Goal: Task Accomplishment & Management: Manage account settings

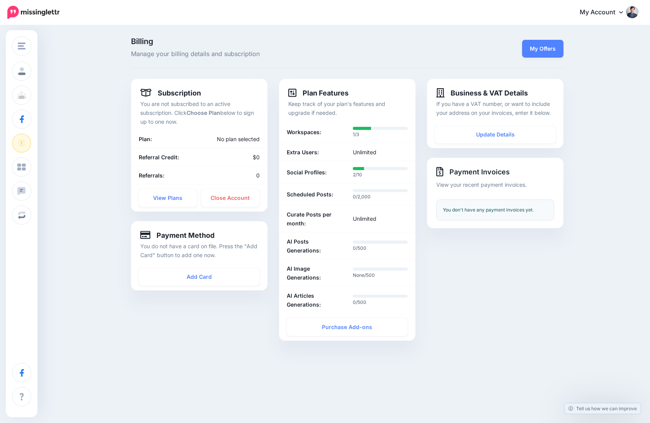
drag, startPoint x: 0, startPoint y: 0, endPoint x: 269, endPoint y: 224, distance: 349.8
click at [267, 224] on div "Payment Method You do not have a card on file. Press the "Add Card" button to a…" at bounding box center [199, 255] width 136 height 69
click at [94, 69] on div "Billing Manage your billing details and subscription My Offers Subscription You…" at bounding box center [325, 197] width 650 height 342
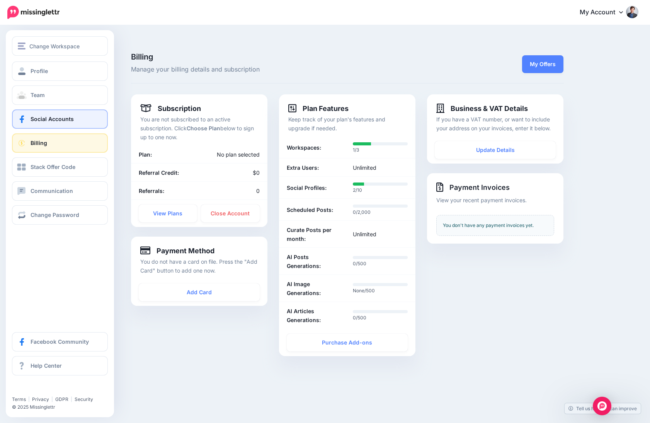
click at [66, 120] on span "Social Accounts" at bounding box center [52, 119] width 43 height 7
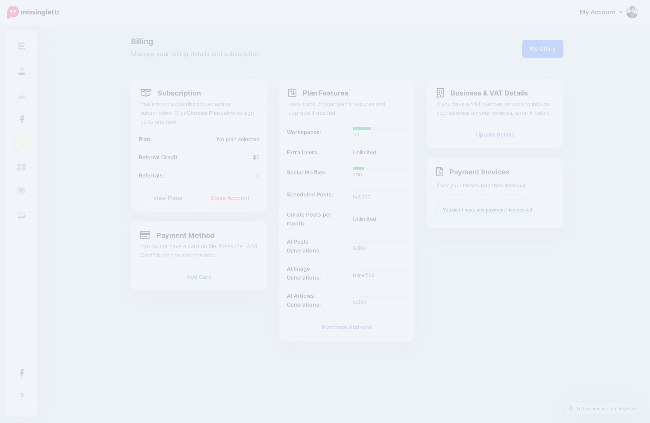
scroll to position [702, 0]
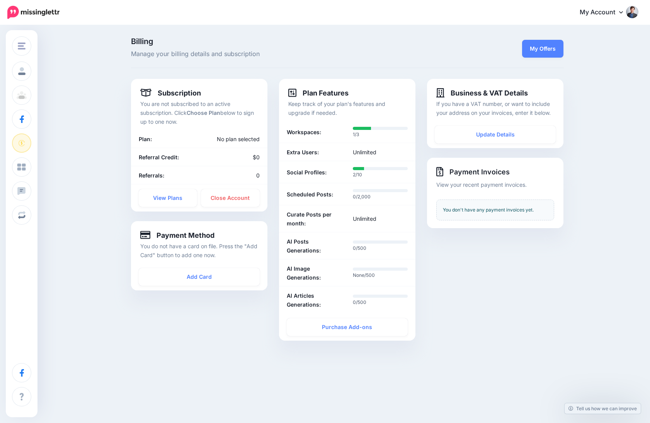
click at [93, 173] on div "Billing Manage your billing details and subscription My Offers Subscription You…" at bounding box center [325, 197] width 650 height 342
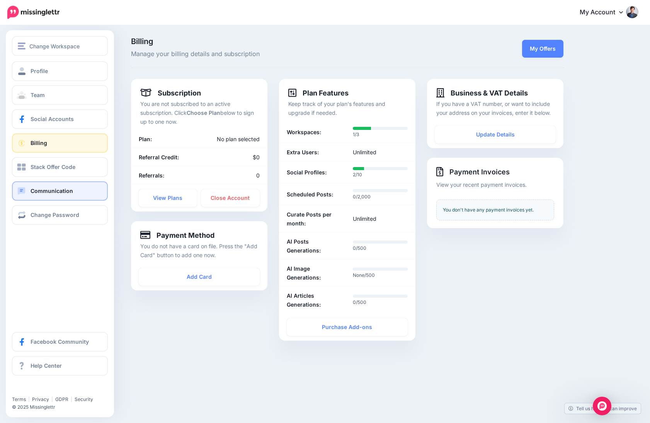
click at [84, 199] on link "Communication" at bounding box center [60, 190] width 96 height 19
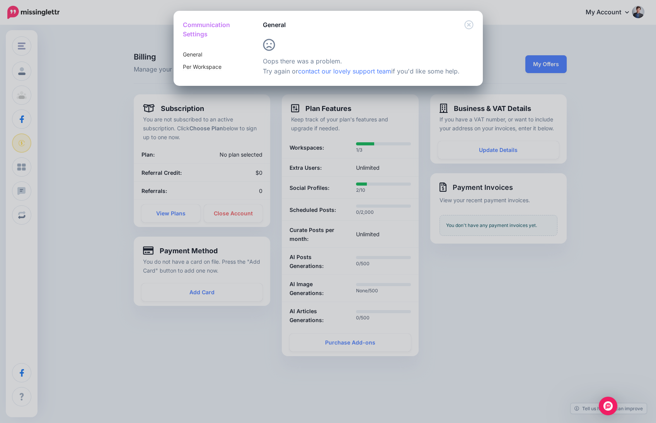
click at [474, 24] on div "General" at bounding box center [367, 20] width 229 height 19
click at [471, 24] on icon "Close" at bounding box center [468, 24] width 9 height 9
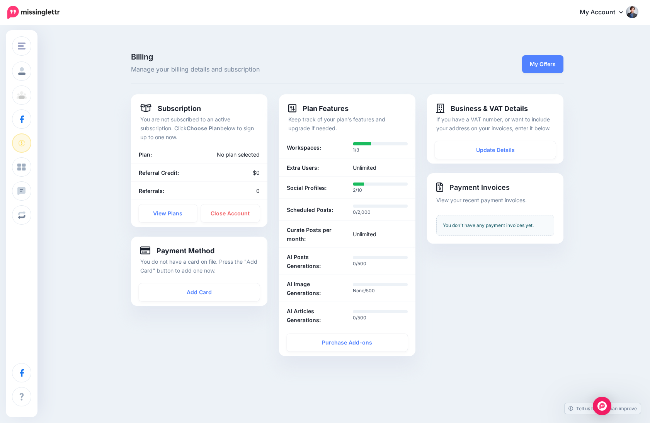
click at [586, 15] on link "My Account" at bounding box center [605, 12] width 66 height 19
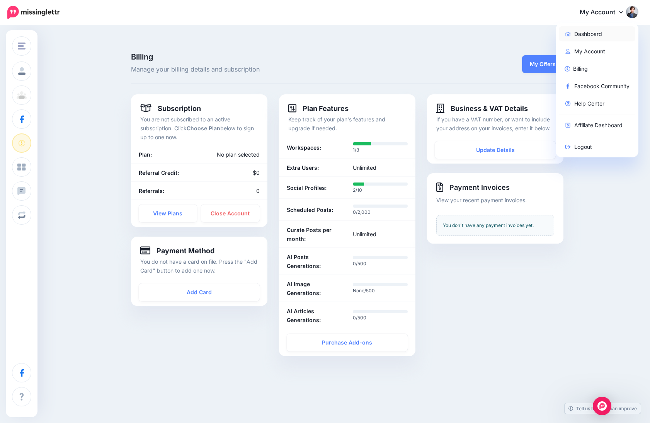
click at [604, 37] on link "Dashboard" at bounding box center [597, 33] width 77 height 15
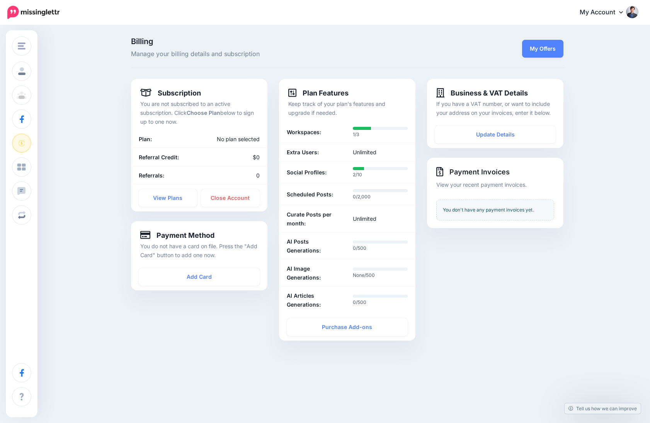
scroll to position [702, 0]
click at [624, 15] on link "My Account" at bounding box center [605, 12] width 66 height 19
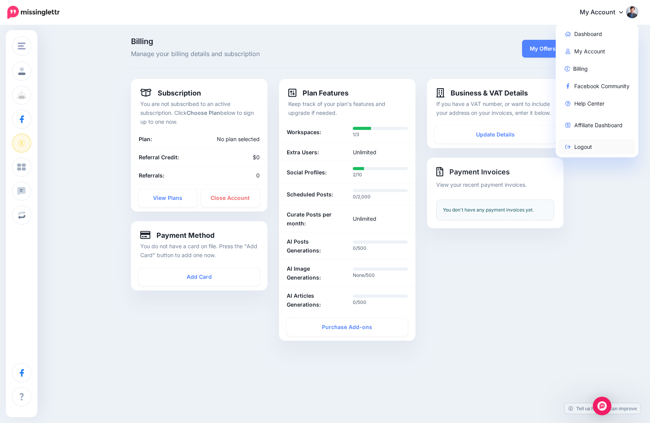
click at [581, 139] on link "Logout" at bounding box center [597, 146] width 77 height 15
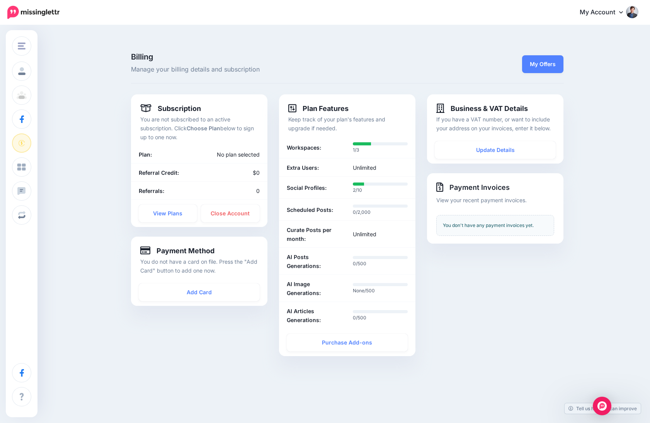
click at [581, 139] on div "Billing Manage your billing details and subscription My Offers Subscription You…" at bounding box center [325, 212] width 650 height 342
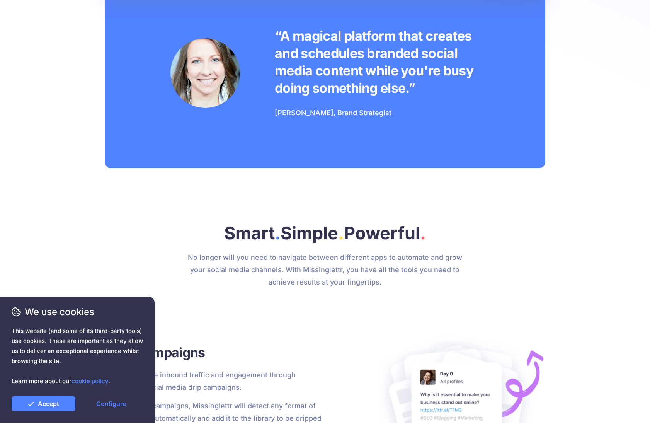
scroll to position [647, 0]
